Goal: Task Accomplishment & Management: Manage account settings

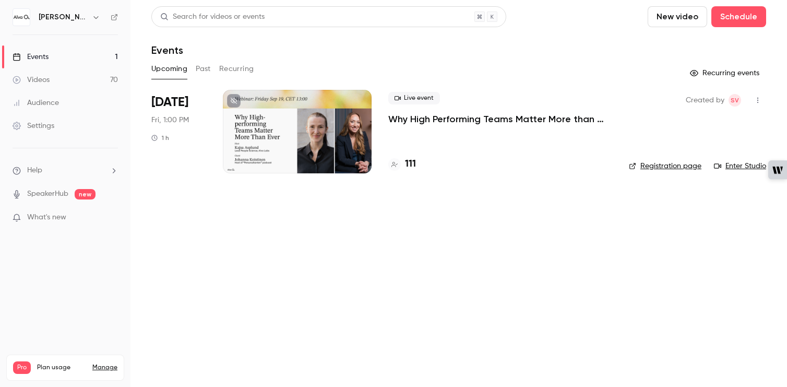
click at [429, 117] on p "Why High Performing Teams Matter More than Ever" at bounding box center [500, 119] width 224 height 13
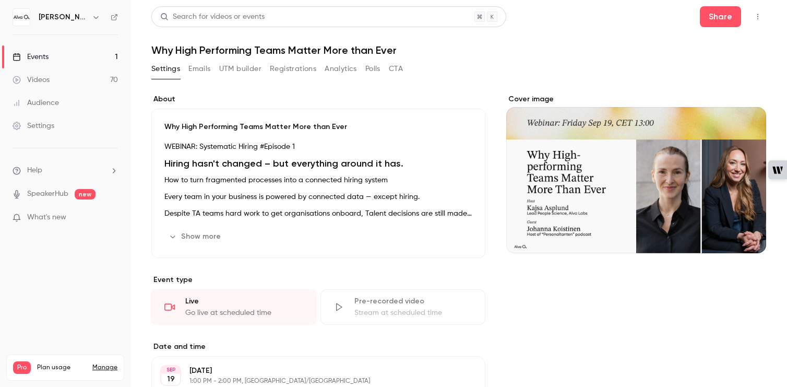
click at [330, 70] on button "Analytics" at bounding box center [341, 69] width 32 height 17
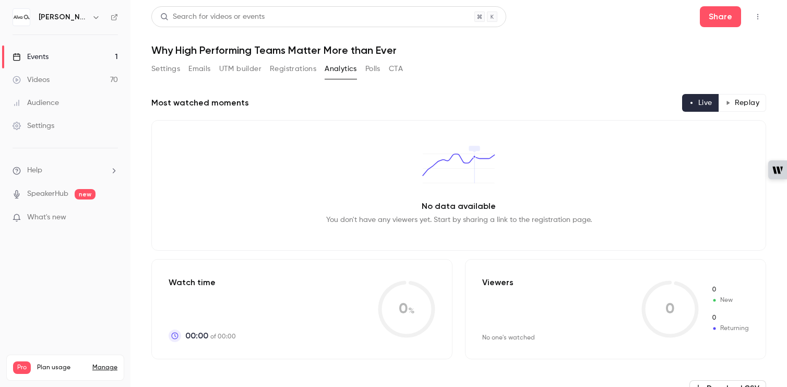
click at [246, 70] on button "UTM builder" at bounding box center [240, 69] width 42 height 17
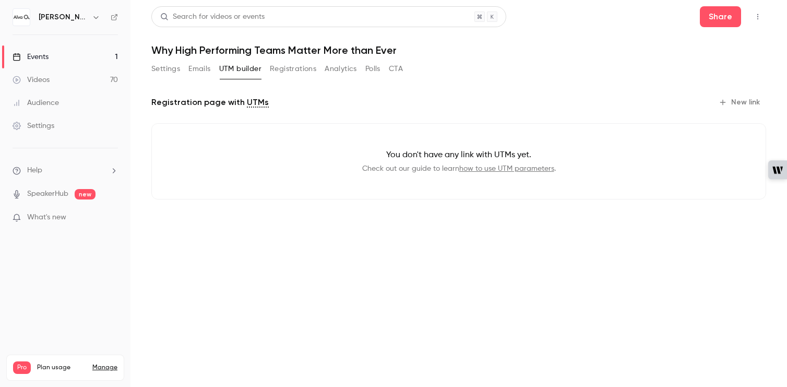
click at [203, 70] on button "Emails" at bounding box center [199, 69] width 22 height 17
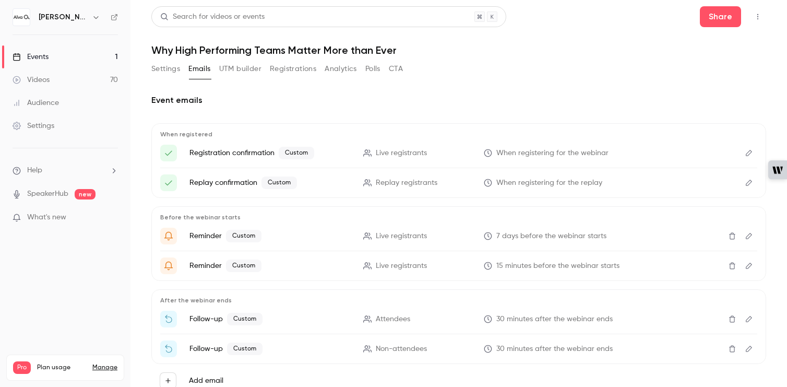
click at [165, 67] on button "Settings" at bounding box center [165, 69] width 29 height 17
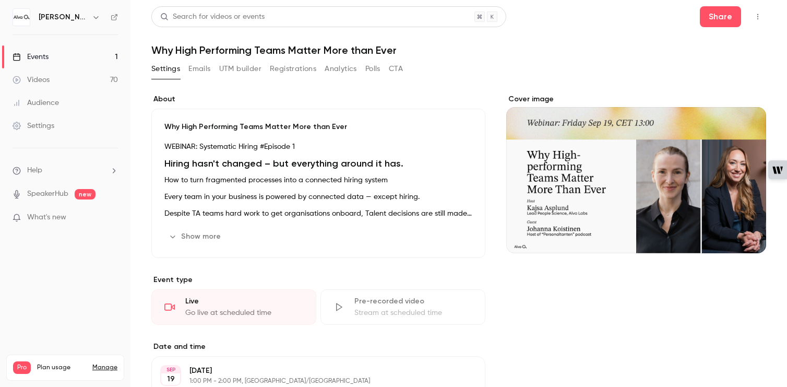
click at [392, 64] on button "CTA" at bounding box center [396, 69] width 14 height 17
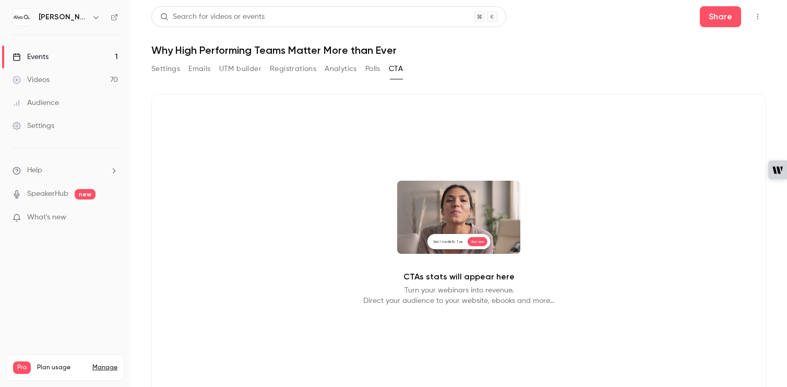
click at [397, 74] on button "CTA" at bounding box center [396, 69] width 14 height 17
click at [375, 63] on button "Polls" at bounding box center [372, 69] width 15 height 17
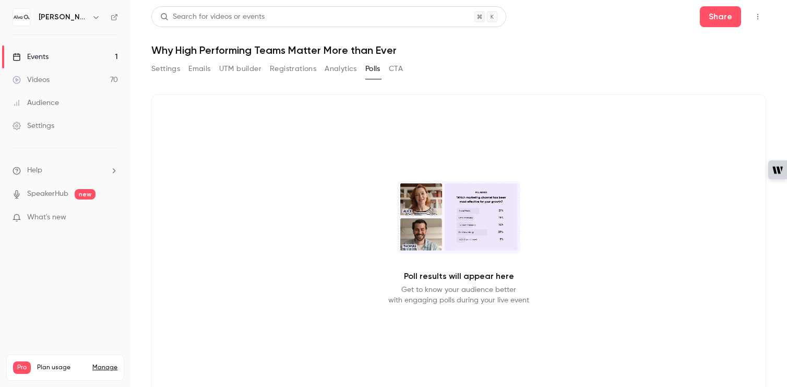
click at [402, 69] on button "CTA" at bounding box center [396, 69] width 14 height 17
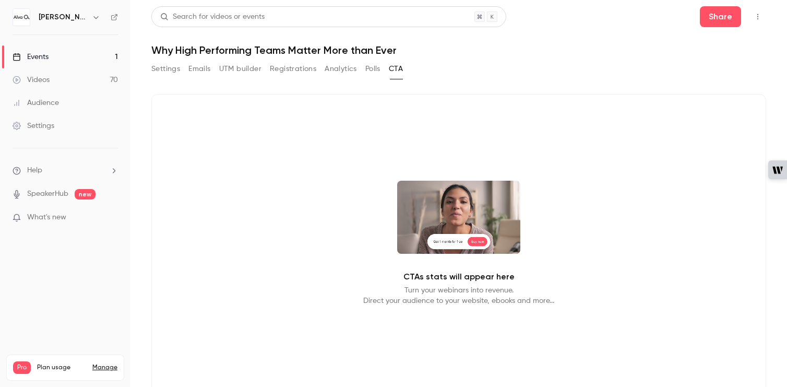
click at [374, 68] on button "Polls" at bounding box center [372, 69] width 15 height 17
